Goal: Transaction & Acquisition: Purchase product/service

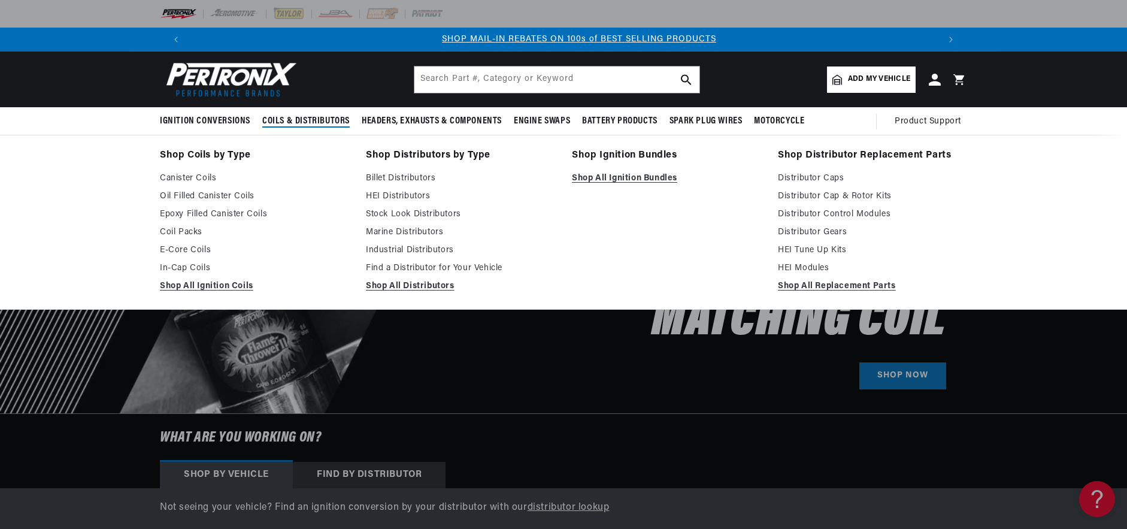
scroll to position [0, 748]
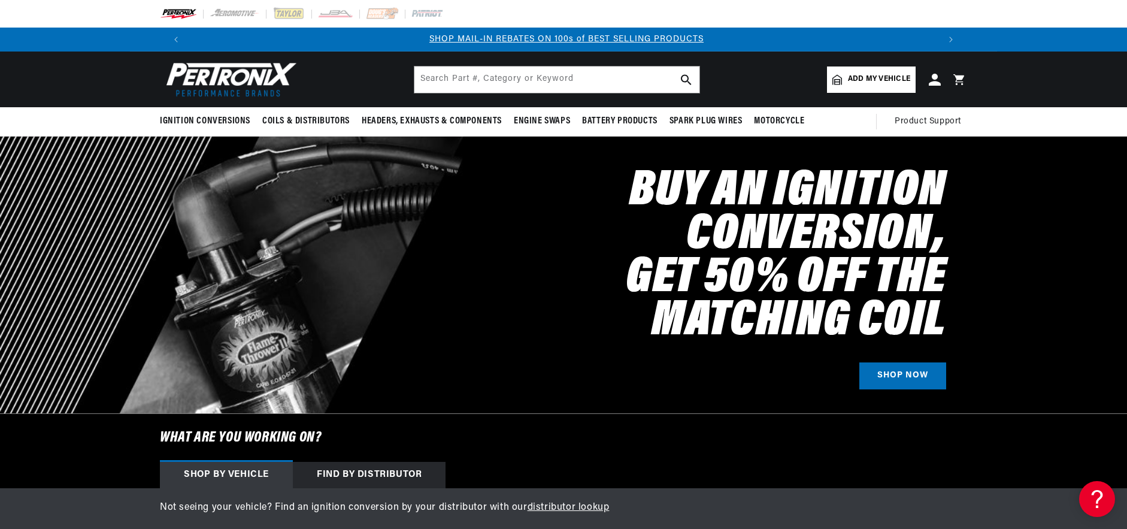
click at [867, 80] on span "Add my vehicle" at bounding box center [879, 79] width 62 height 11
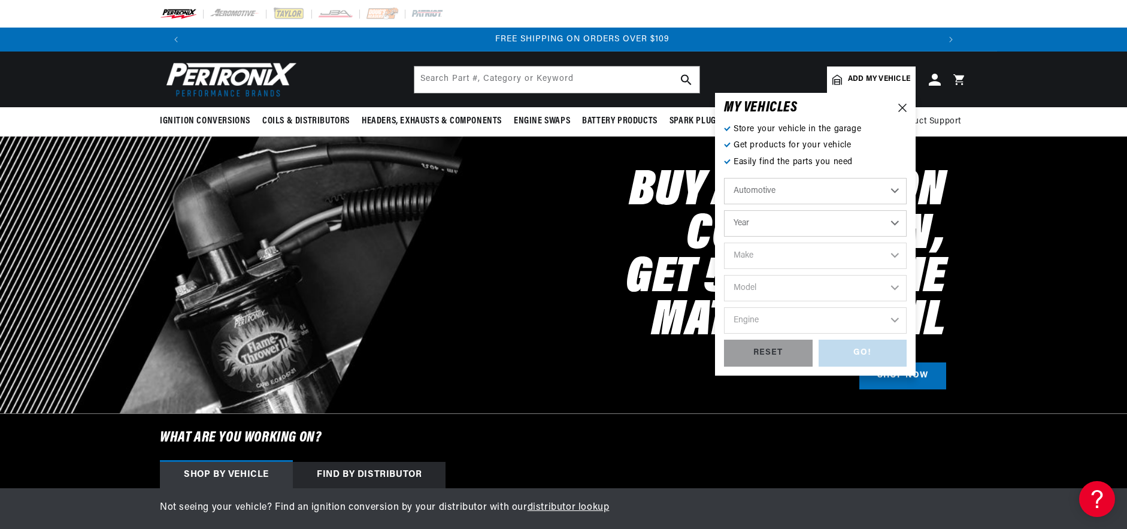
scroll to position [0, 1496]
click at [784, 223] on select "Year [DATE] 2021 2020 2019 2018 2017 2016 2015 2014 2013 2012 2011 2010 2009 20…" at bounding box center [815, 223] width 183 height 26
select select "1954"
click at [724, 210] on select "Year [DATE] 2021 2020 2019 2018 2017 2016 2015 2014 2013 2012 2011 2010 2009 20…" at bounding box center [815, 223] width 183 height 26
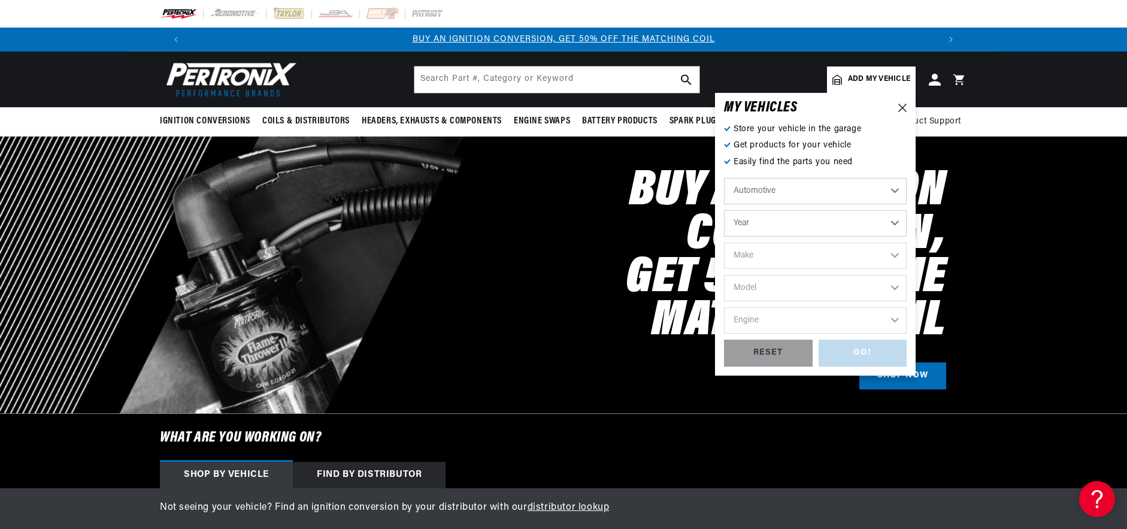
select select "1954"
click at [788, 256] on select "Make Aston [PERSON_NAME] Buick Cadillac Chevrolet Chrysler Dodge Ford GMC [GEOG…" at bounding box center [815, 256] width 183 height 26
select select "Chevrolet"
click at [724, 243] on select "Make Aston [PERSON_NAME] Buick Cadillac Chevrolet Chrysler Dodge Ford GMC [GEOG…" at bounding box center [815, 256] width 183 height 26
select select "Chevrolet"
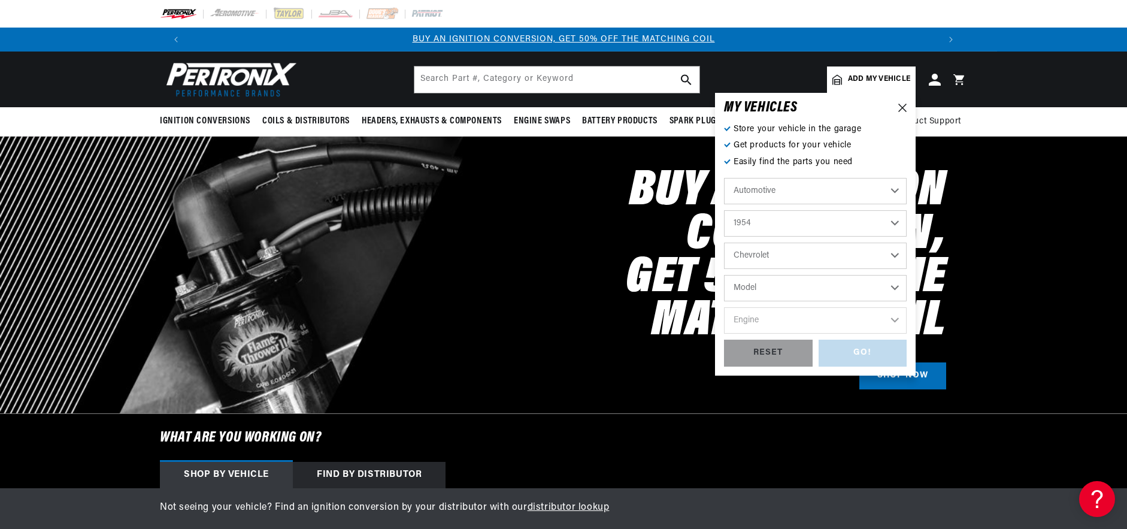
click at [791, 295] on select "Model [GEOGRAPHIC_DATA] Corvette One-Fifty Series Truck Two-Ten Series" at bounding box center [815, 288] width 183 height 26
select select "Truck"
click at [724, 275] on select "Model [GEOGRAPHIC_DATA] Corvette One-Fifty Series Truck Two-Ten Series" at bounding box center [815, 288] width 183 height 26
select select "Truck"
click at [796, 317] on select "Engine 3.8L 4.3L" at bounding box center [815, 320] width 183 height 26
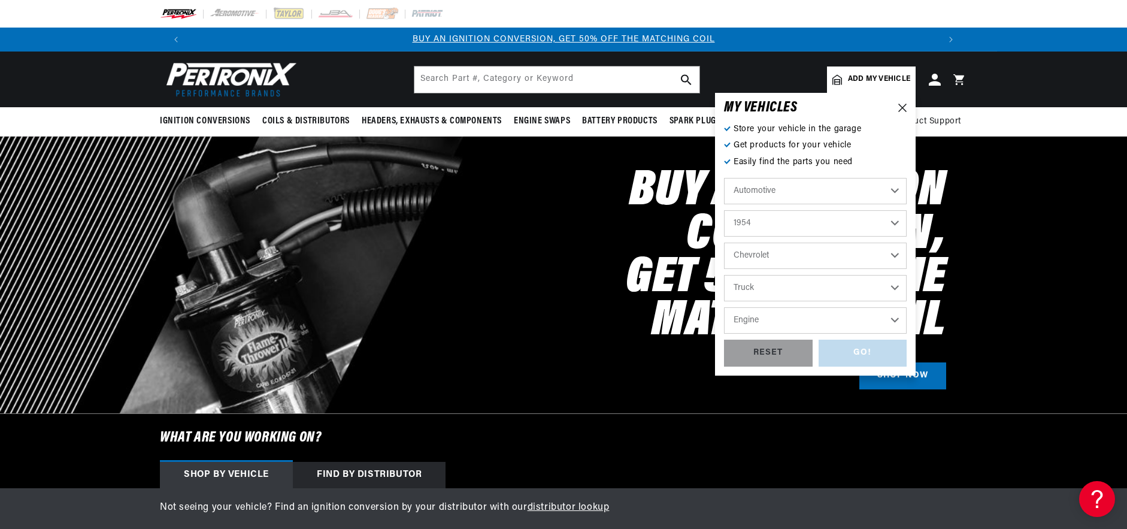
select select "3.8L"
click at [724, 307] on select "Engine 3.8L 4.3L" at bounding box center [815, 320] width 183 height 26
select select "3.8L"
click at [842, 350] on div "GO!" at bounding box center [863, 353] width 89 height 27
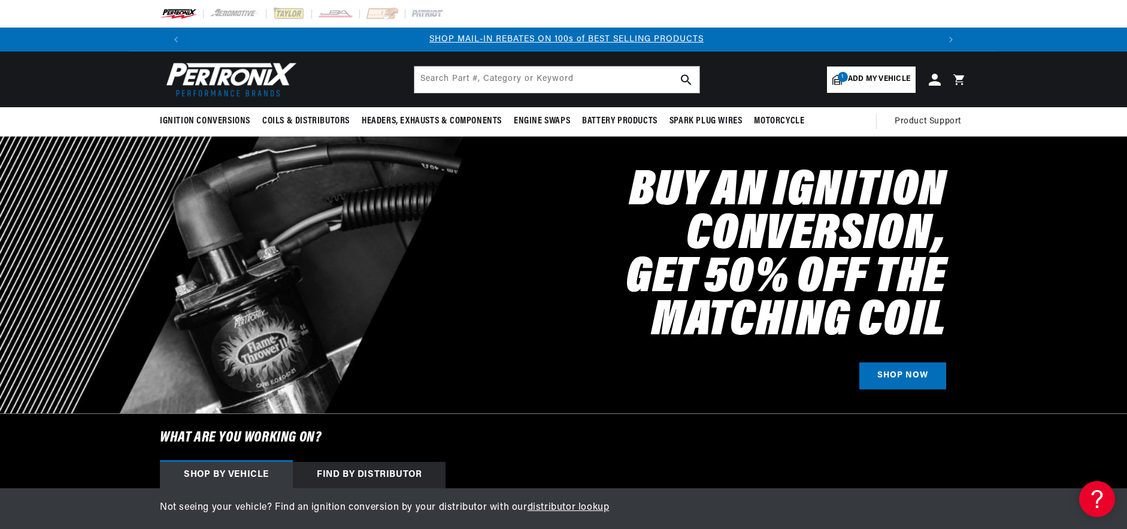
select select "1954"
select select "Chevrolet"
select select "Truck"
select select "3.8L"
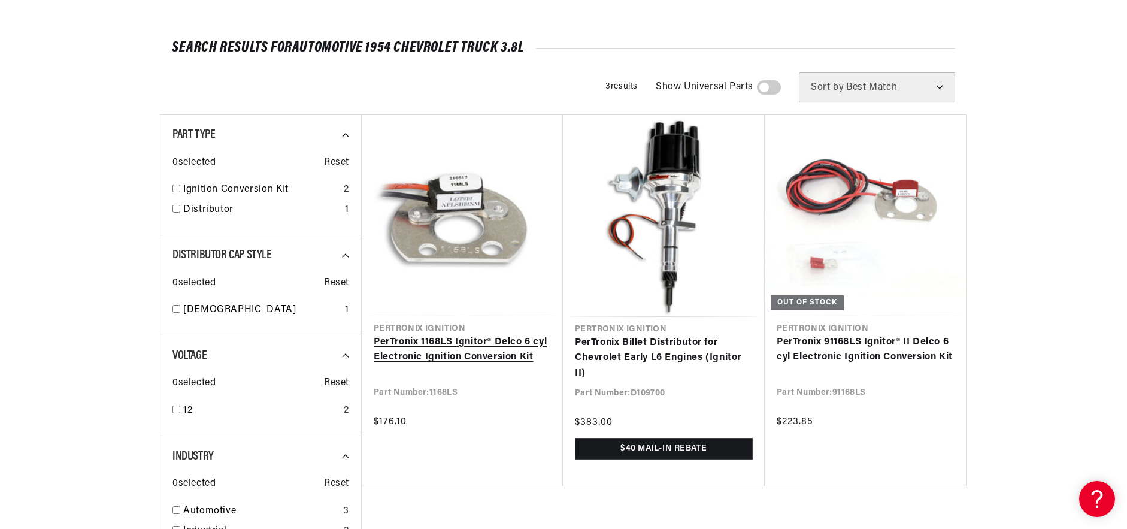
scroll to position [180, 0]
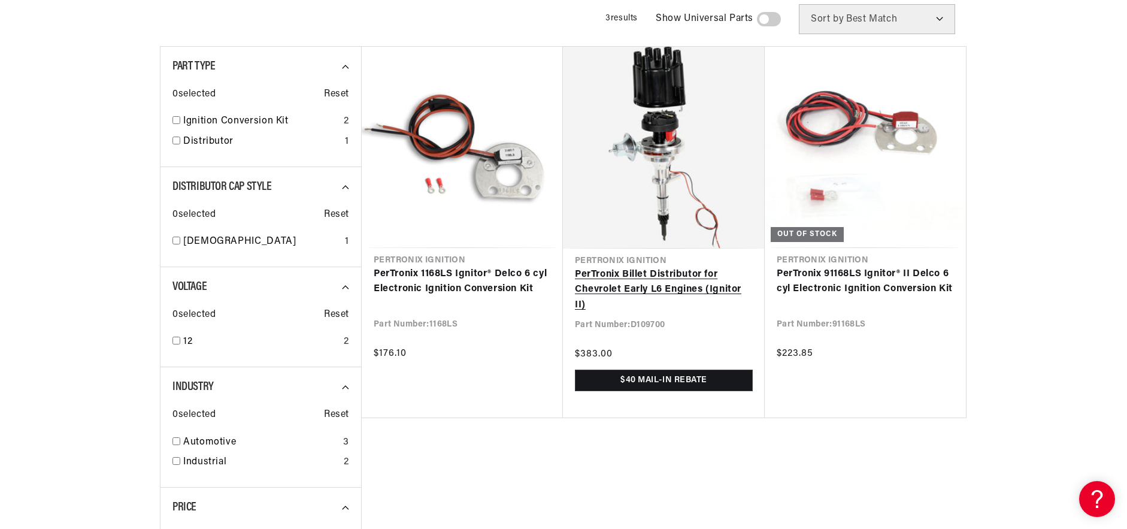
click at [631, 292] on link "PerTronix Billet Distributor for Chevrolet Early L6 Engines (Ignitor II)" at bounding box center [664, 290] width 178 height 46
